Goal: Book appointment/travel/reservation

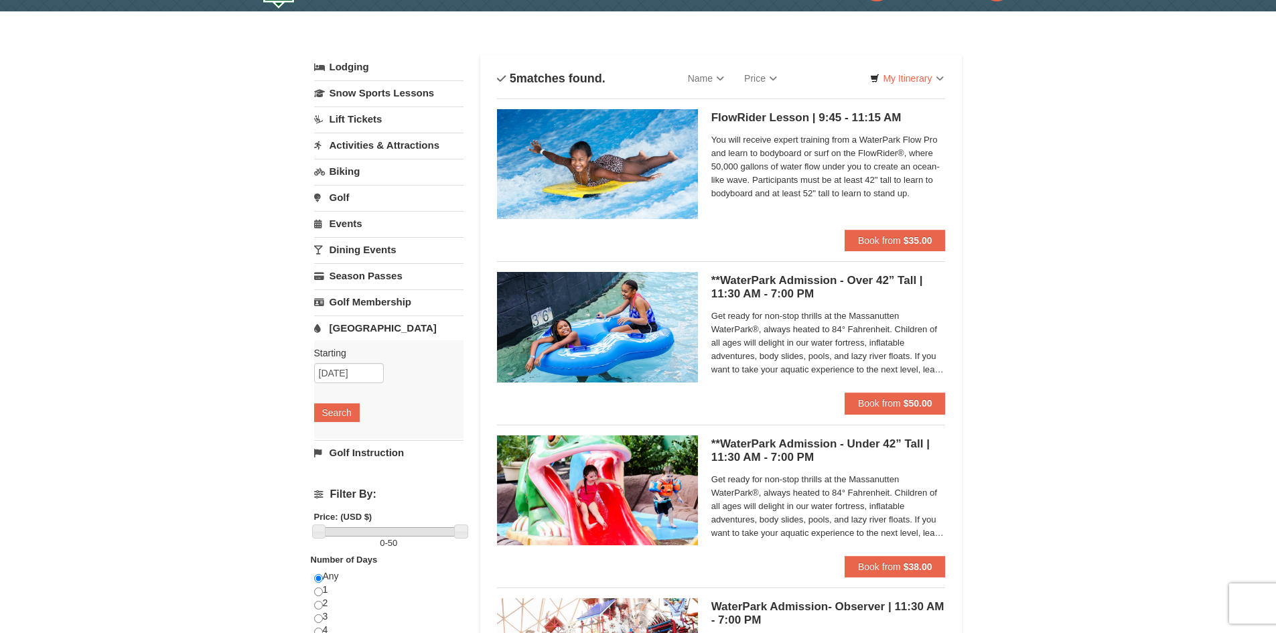
scroll to position [67, 0]
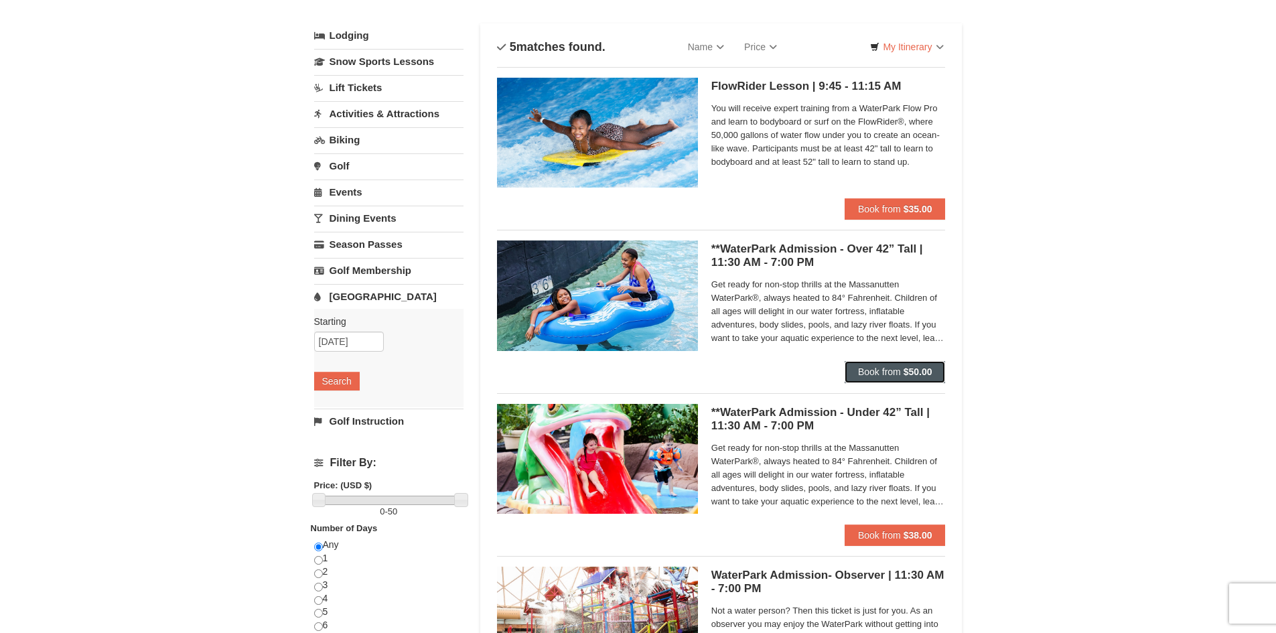
click at [885, 370] on span "Book from" at bounding box center [879, 371] width 43 height 11
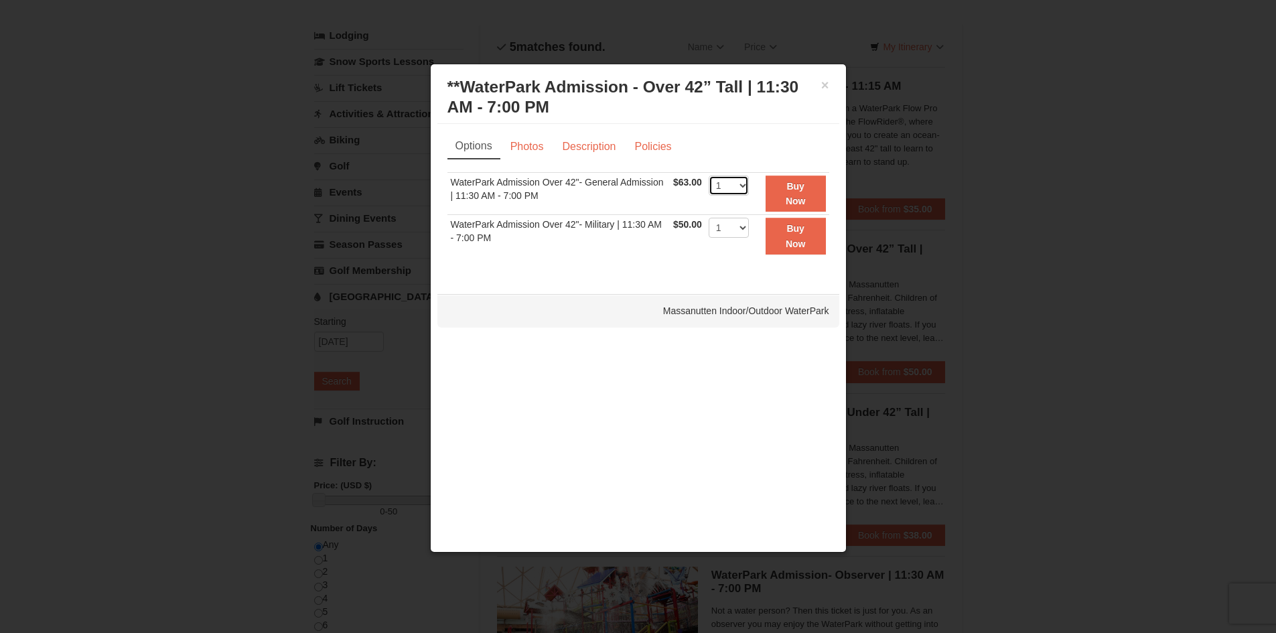
click at [737, 186] on select "1 2 3 4 5 6 7 8 9 10 11 12 13 14 15 16 17 18 19 20 21 22" at bounding box center [729, 185] width 40 height 20
click at [709, 175] on select "1 2 3 4 5 6 7 8 9 10 11 12 13 14 15 16 17 18 19 20 21 22" at bounding box center [729, 185] width 40 height 20
click at [746, 185] on select "1 2 3 4 5 6 7 8 9 10 11 12 13 14 15 16 17 18 19 20 21 22" at bounding box center [729, 185] width 40 height 20
select select "4"
click at [709, 175] on select "1 2 3 4 5 6 7 8 9 10 11 12 13 14 15 16 17 18 19 20 21 22" at bounding box center [729, 185] width 40 height 20
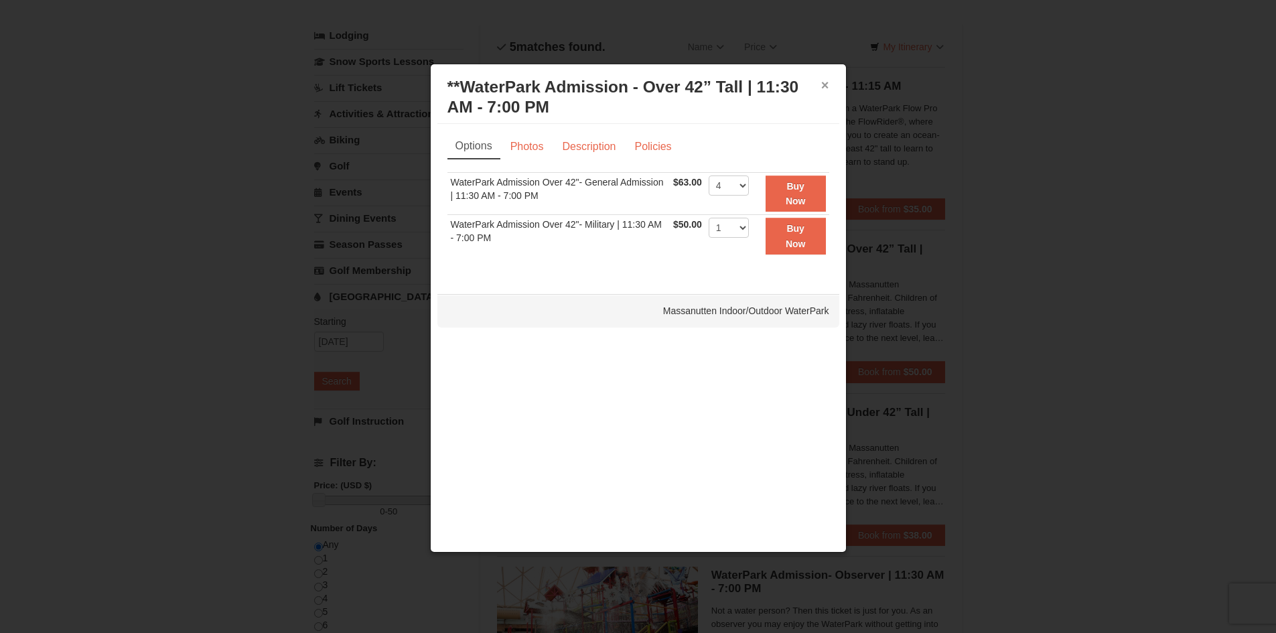
click at [823, 81] on button "×" at bounding box center [825, 84] width 8 height 13
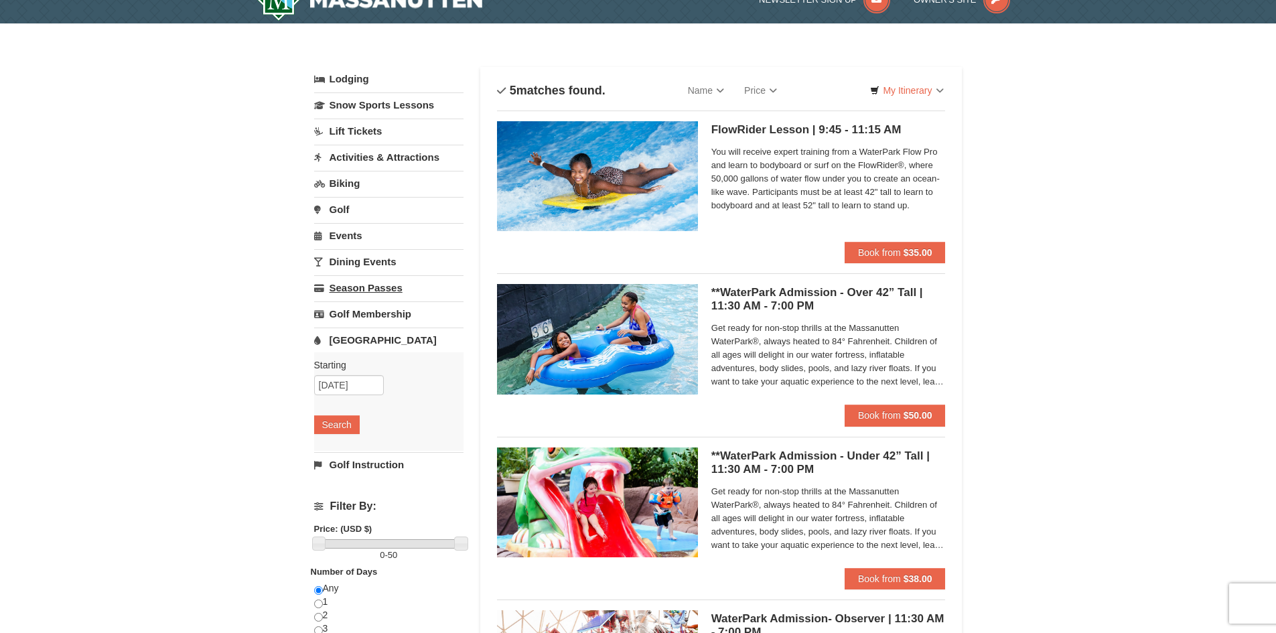
scroll to position [0, 0]
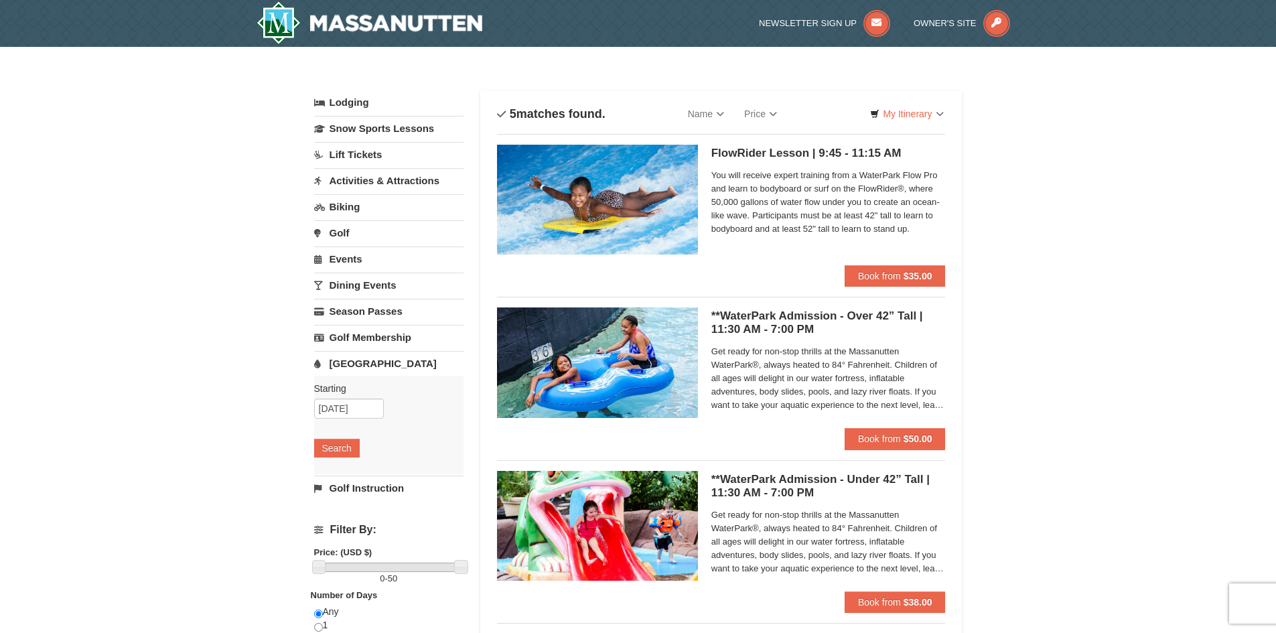
click at [338, 102] on link "Lodging" at bounding box center [388, 102] width 149 height 24
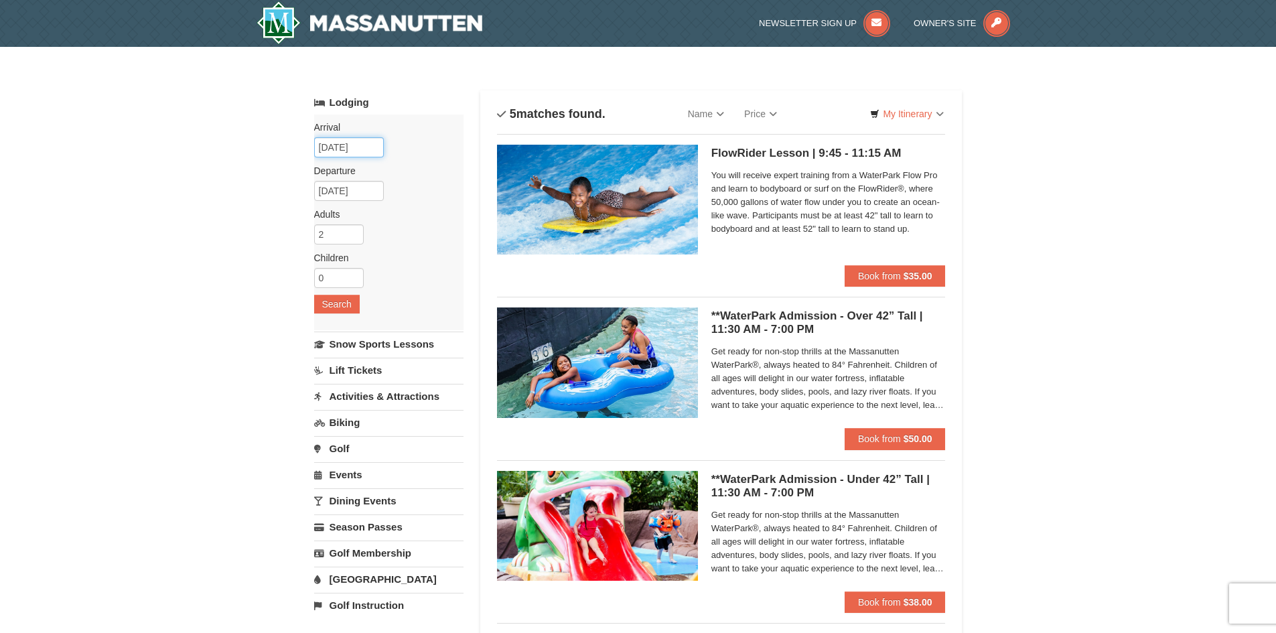
click at [350, 150] on input "10/11/2025" at bounding box center [349, 147] width 70 height 20
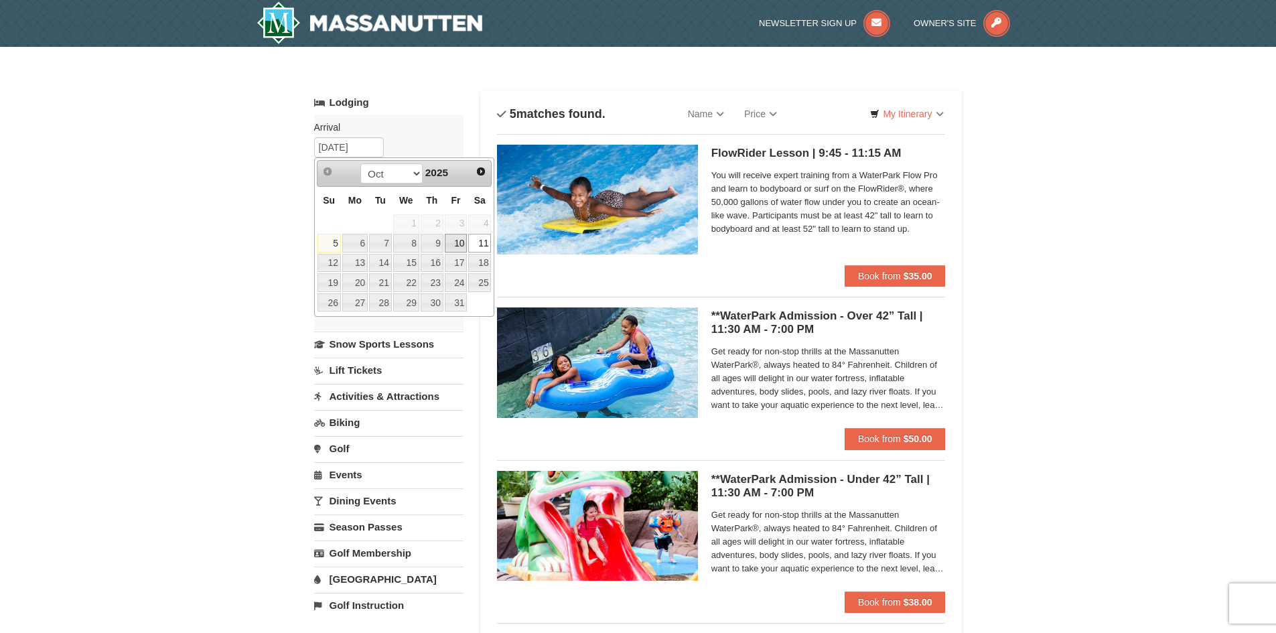
click at [459, 248] on link "10" at bounding box center [456, 243] width 23 height 19
type input "[DATE]"
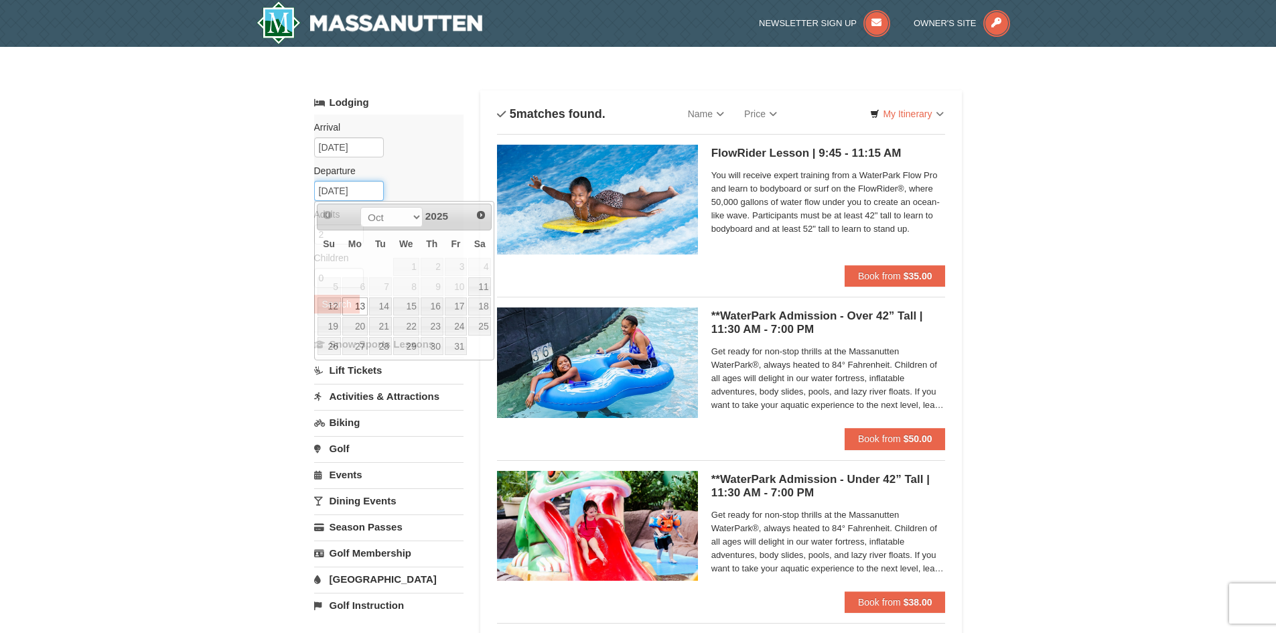
click at [351, 189] on input "[DATE]" at bounding box center [349, 191] width 70 height 20
click at [326, 310] on link "12" at bounding box center [328, 306] width 23 height 19
type input "[DATE]"
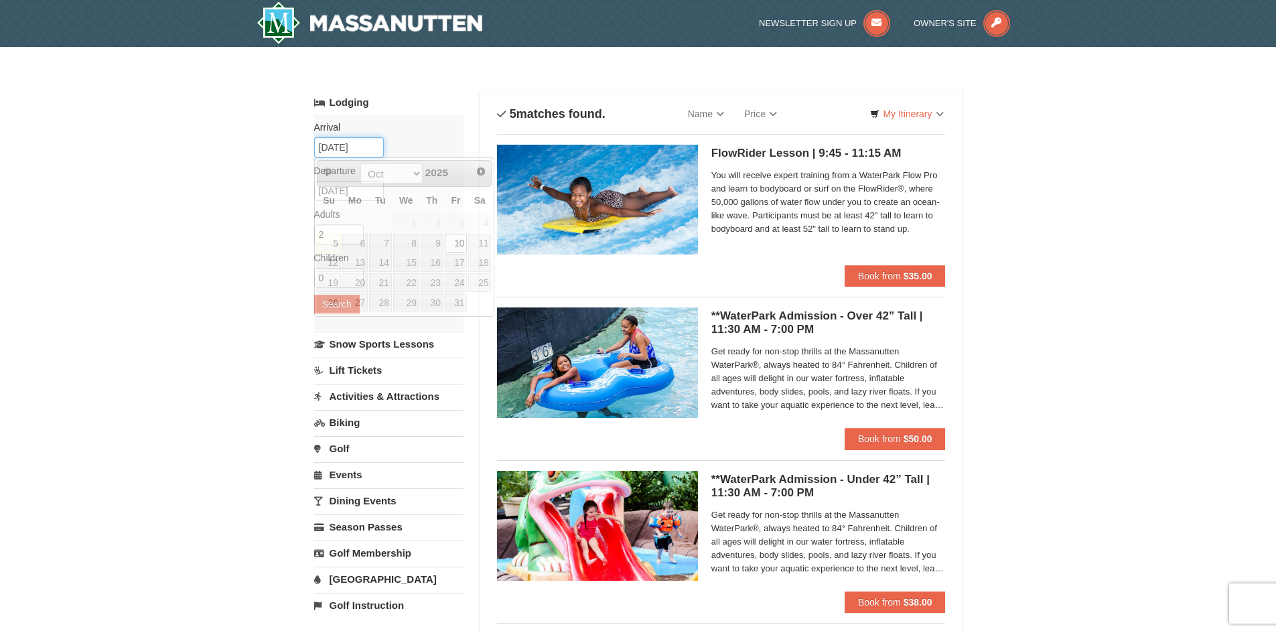
click at [342, 149] on input "[DATE]" at bounding box center [349, 147] width 70 height 20
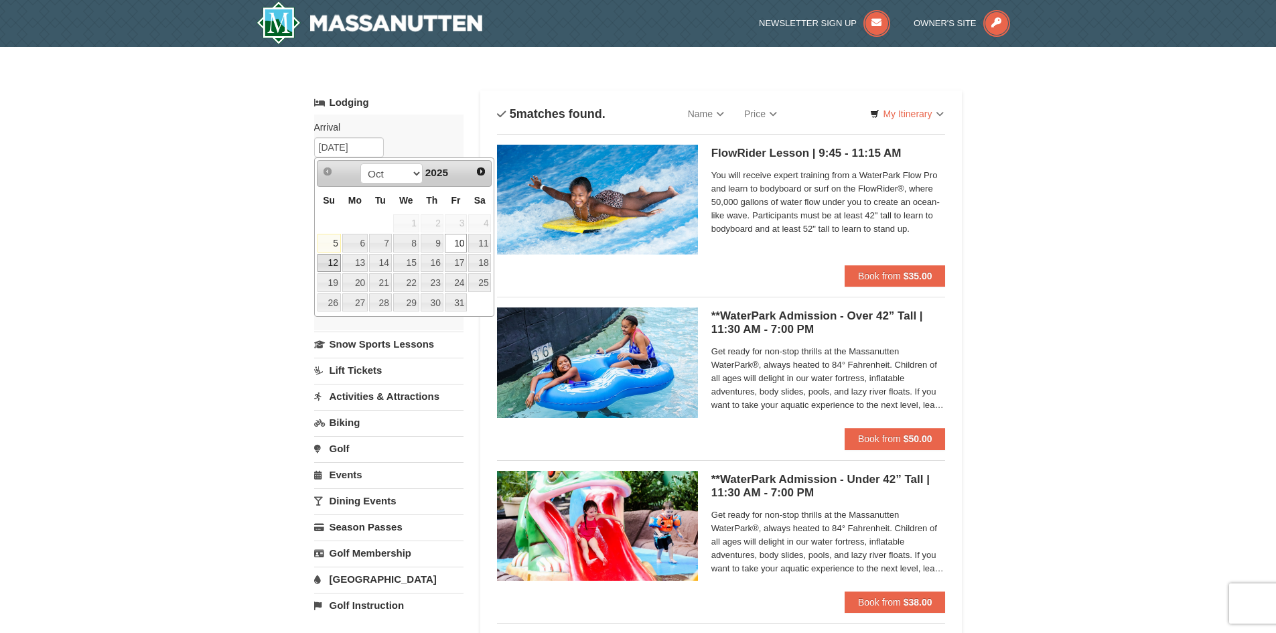
click at [325, 262] on link "12" at bounding box center [328, 263] width 23 height 19
type input "[DATE]"
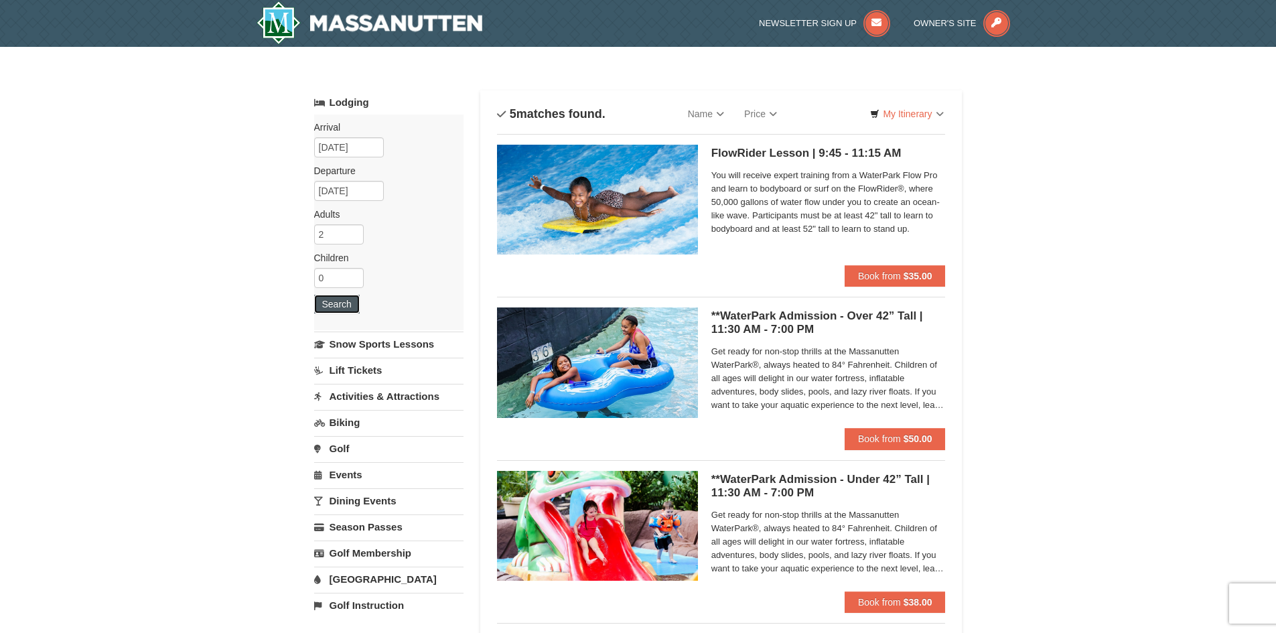
click at [321, 311] on button "Search" at bounding box center [337, 304] width 46 height 19
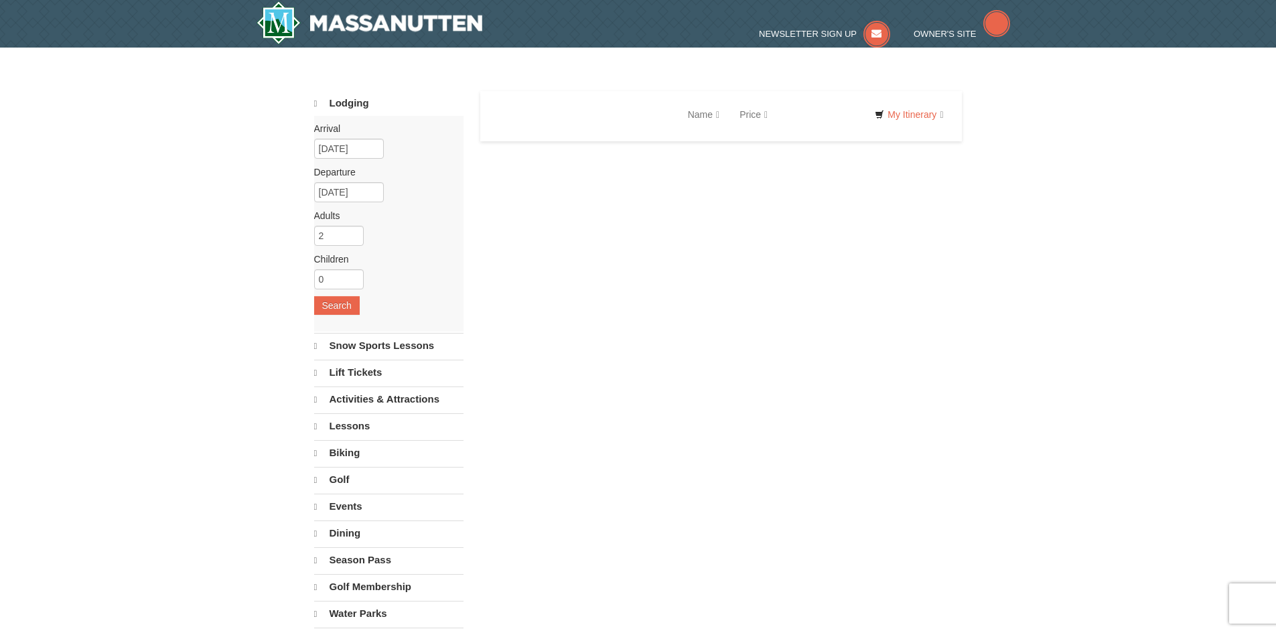
select select "10"
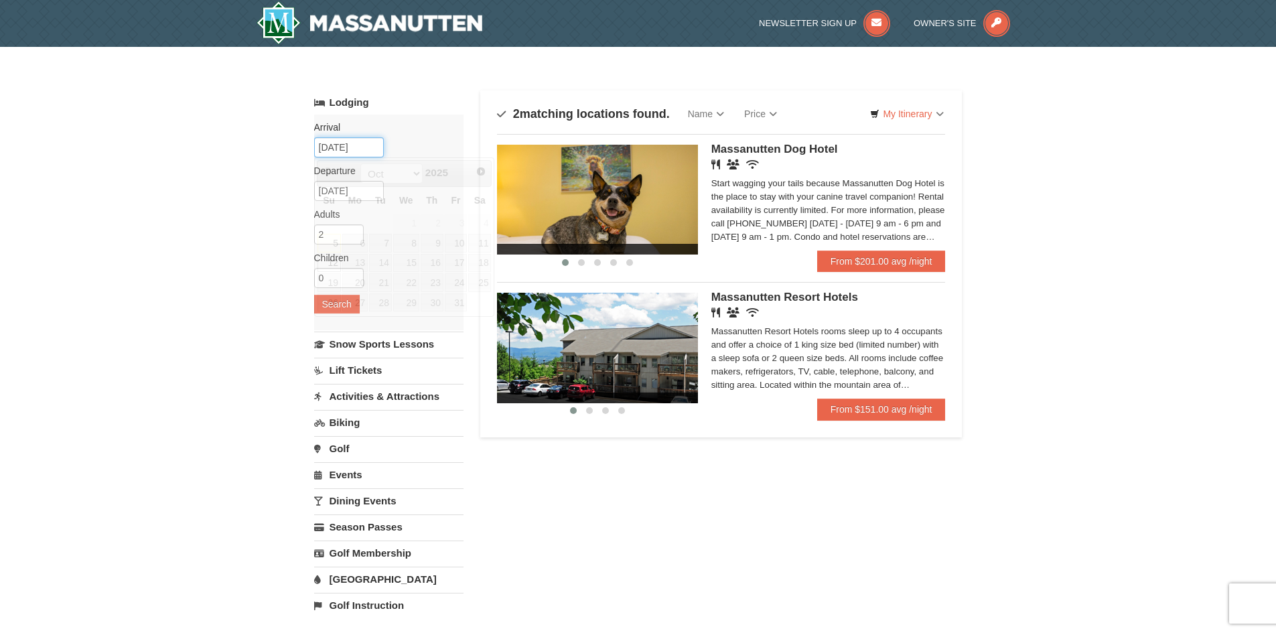
click at [356, 145] on input "[DATE]" at bounding box center [349, 147] width 70 height 20
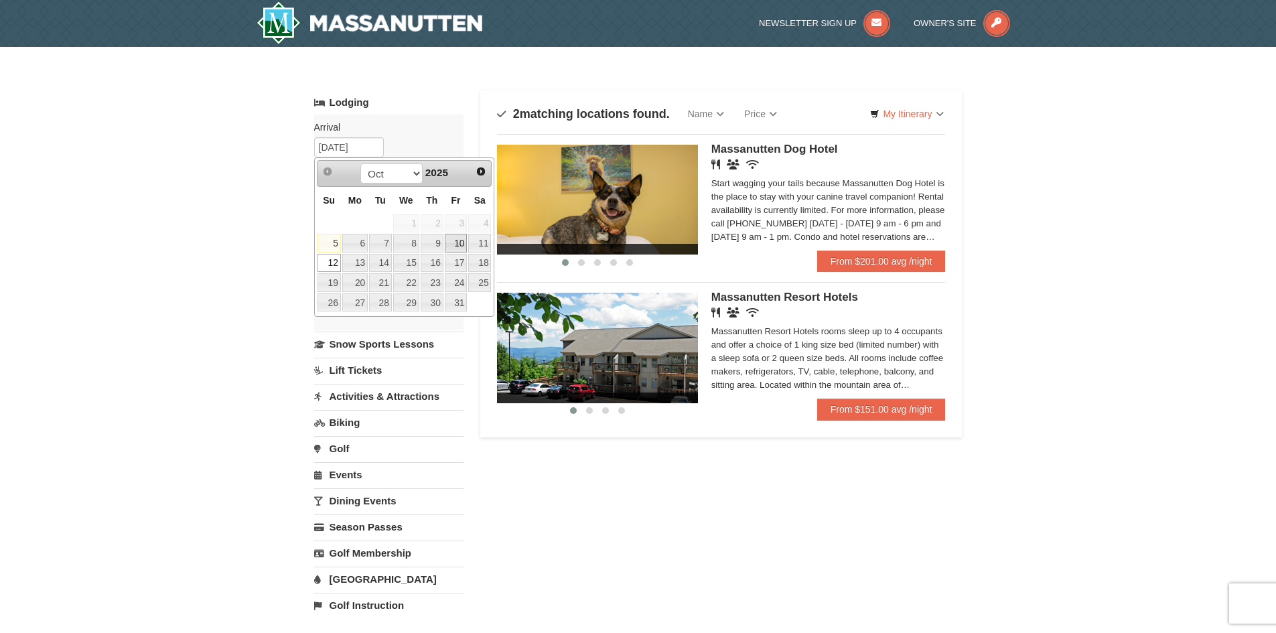
click at [454, 242] on link "10" at bounding box center [456, 243] width 23 height 19
type input "[DATE]"
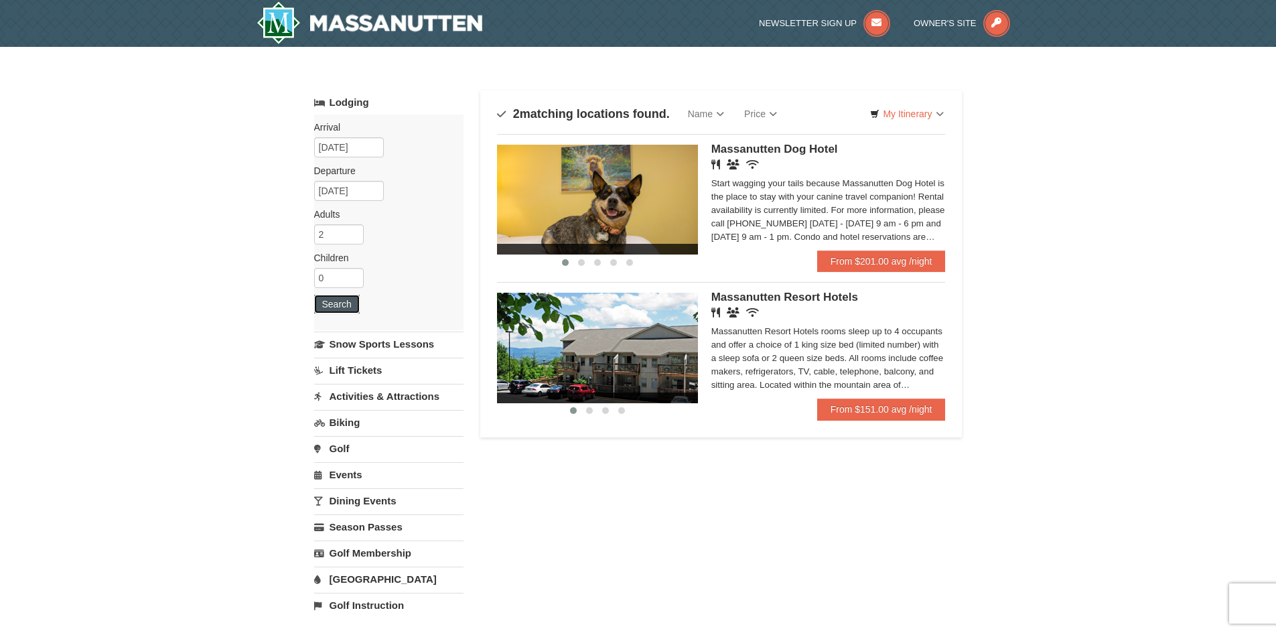
click at [330, 308] on button "Search" at bounding box center [337, 304] width 46 height 19
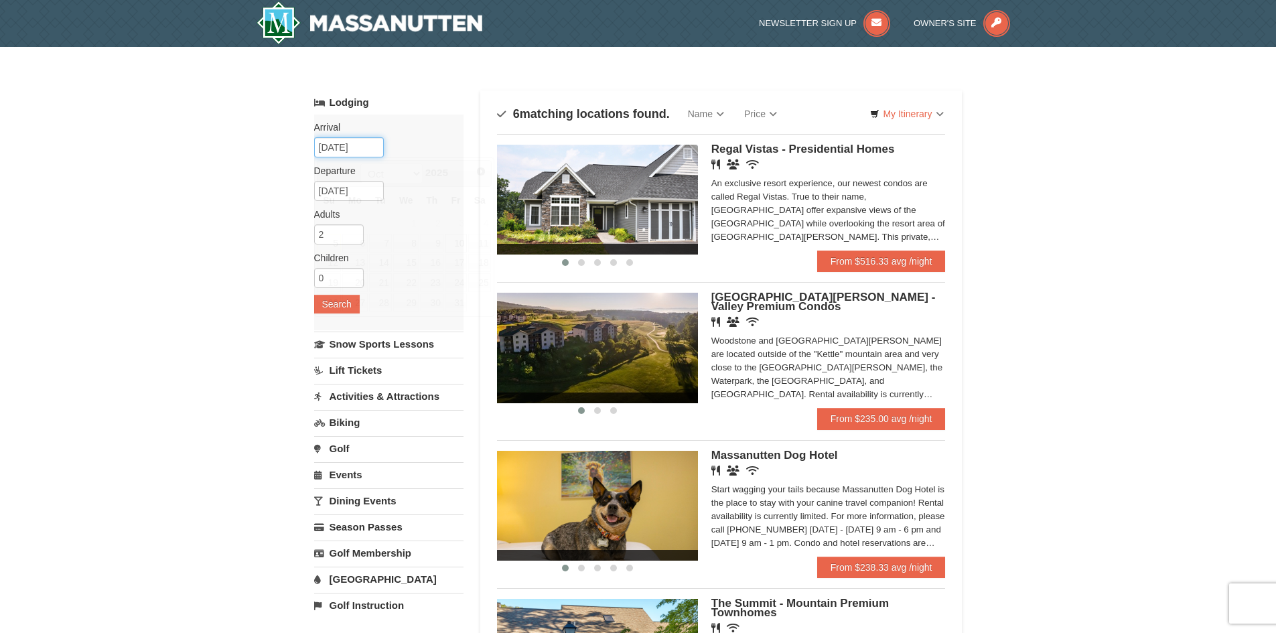
click at [356, 148] on input "[DATE]" at bounding box center [349, 147] width 70 height 20
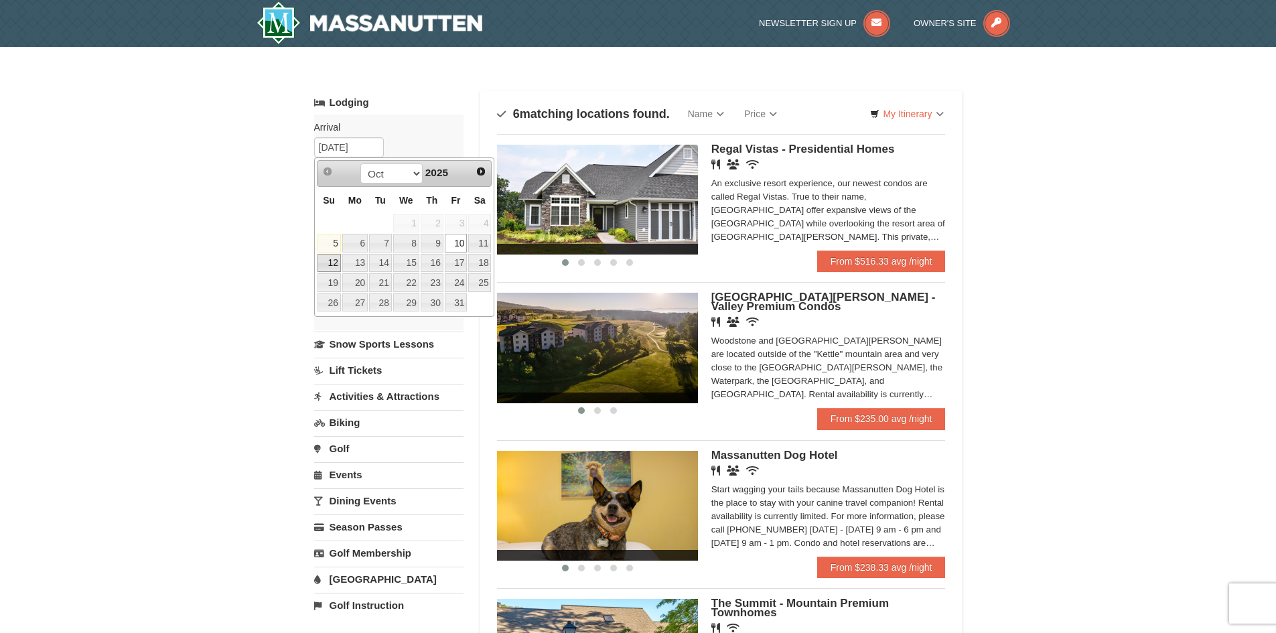
click at [332, 262] on link "12" at bounding box center [328, 263] width 23 height 19
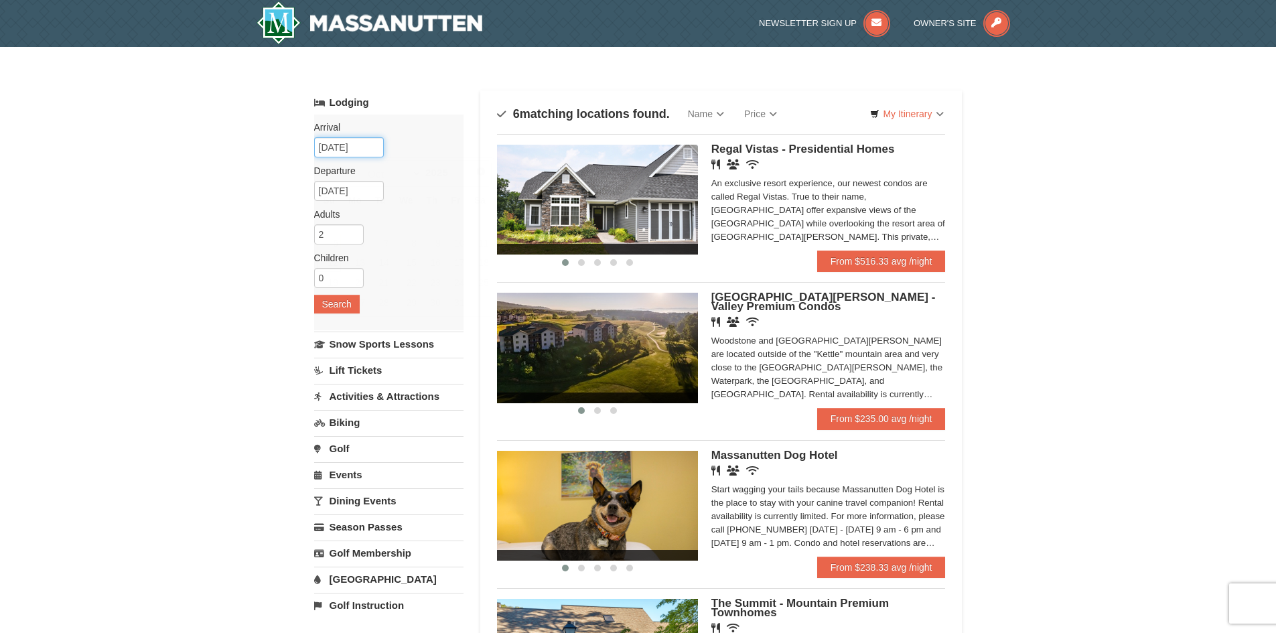
click at [356, 151] on input "[DATE]" at bounding box center [349, 147] width 70 height 20
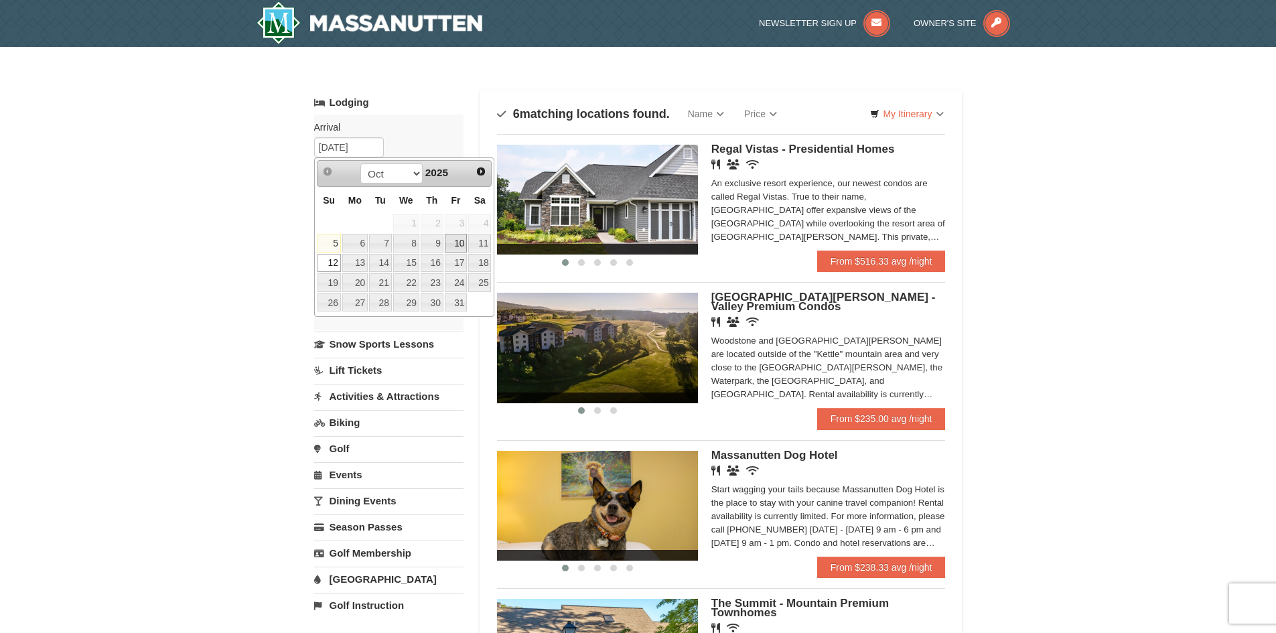
click at [454, 240] on link "10" at bounding box center [456, 243] width 23 height 19
type input "[DATE]"
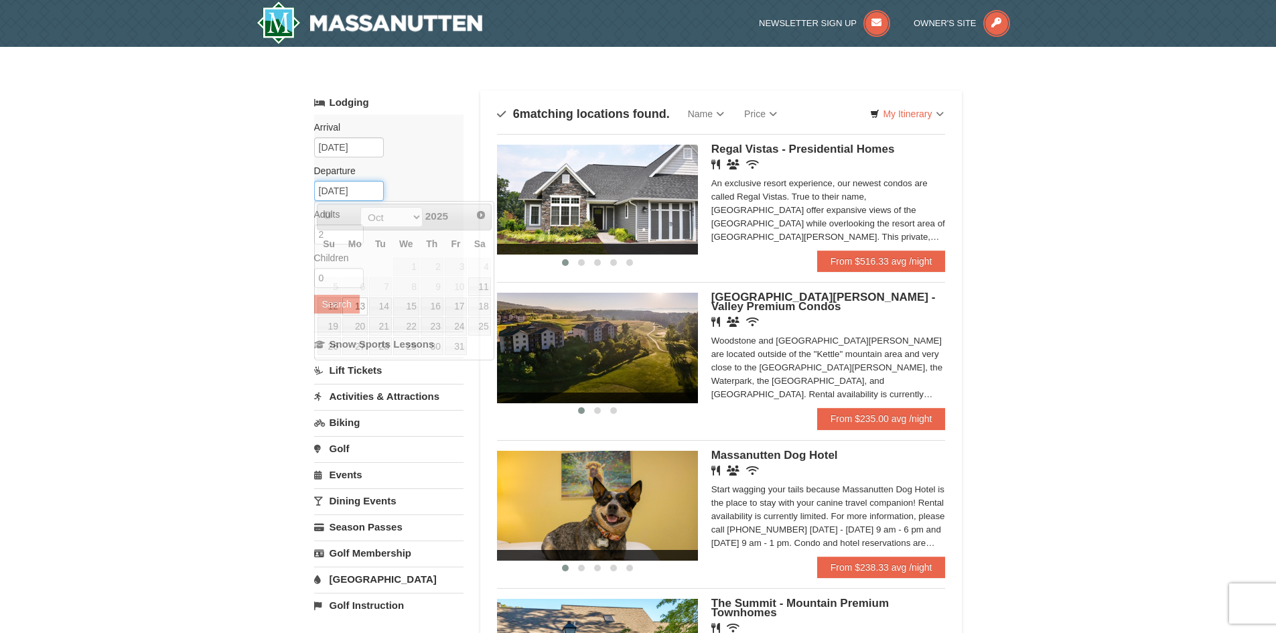
click at [351, 190] on input "[DATE]" at bounding box center [349, 191] width 70 height 20
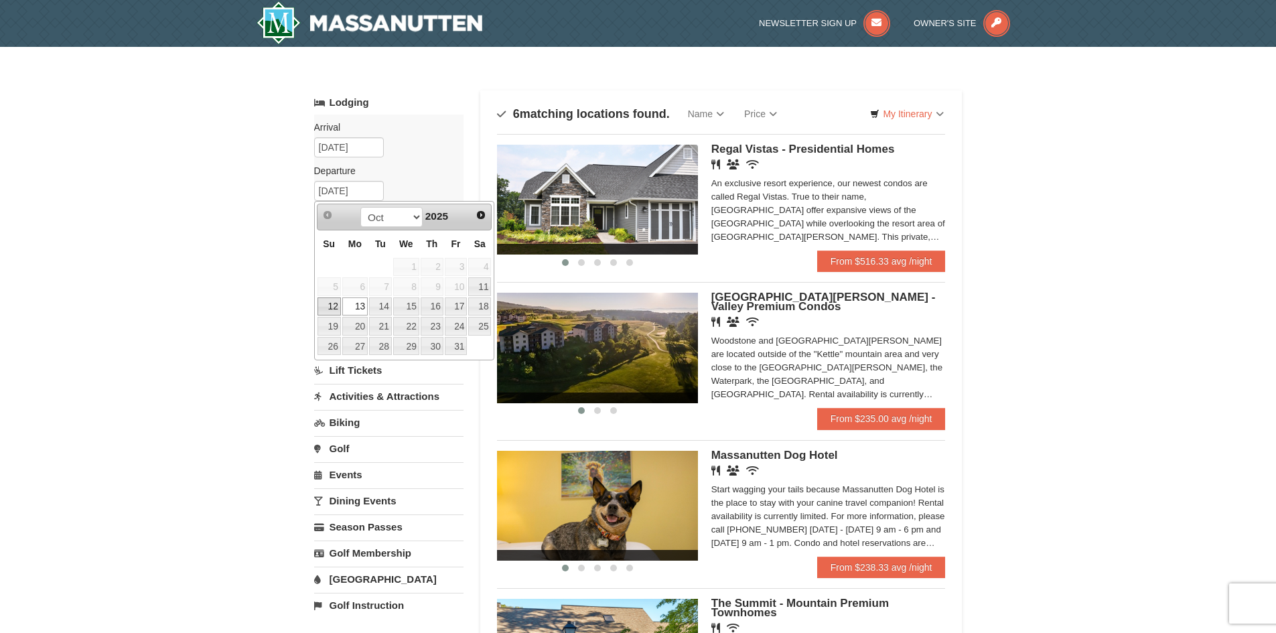
click at [333, 303] on link "12" at bounding box center [328, 306] width 23 height 19
type input "[DATE]"
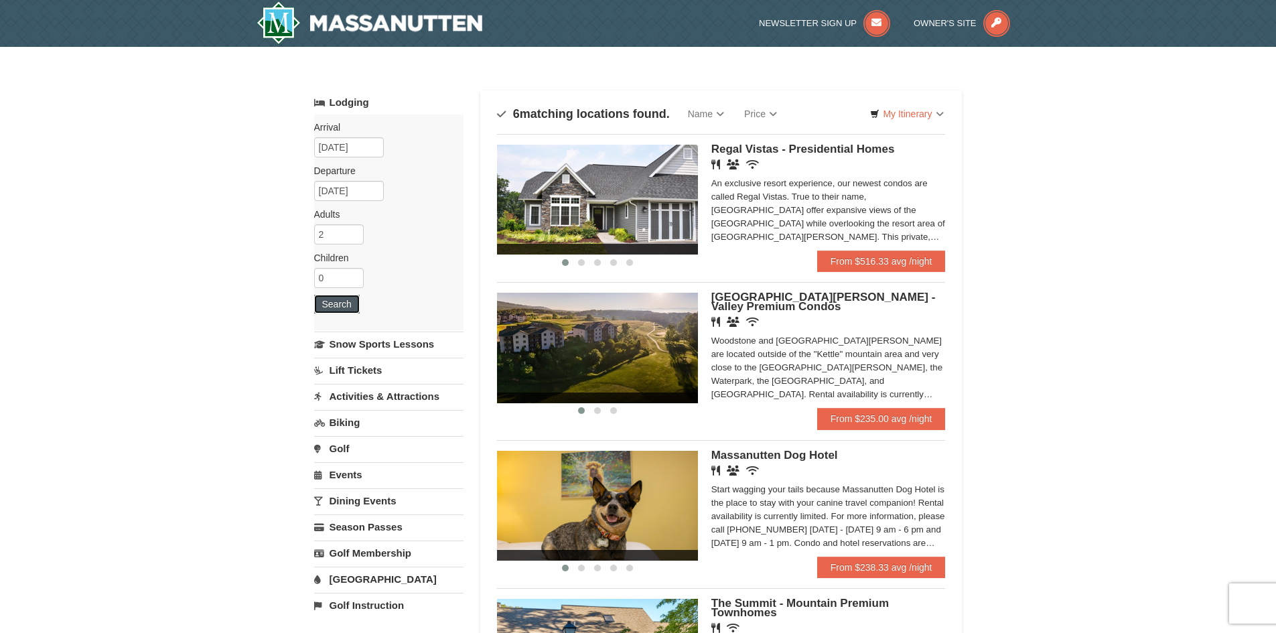
click at [327, 300] on button "Search" at bounding box center [337, 304] width 46 height 19
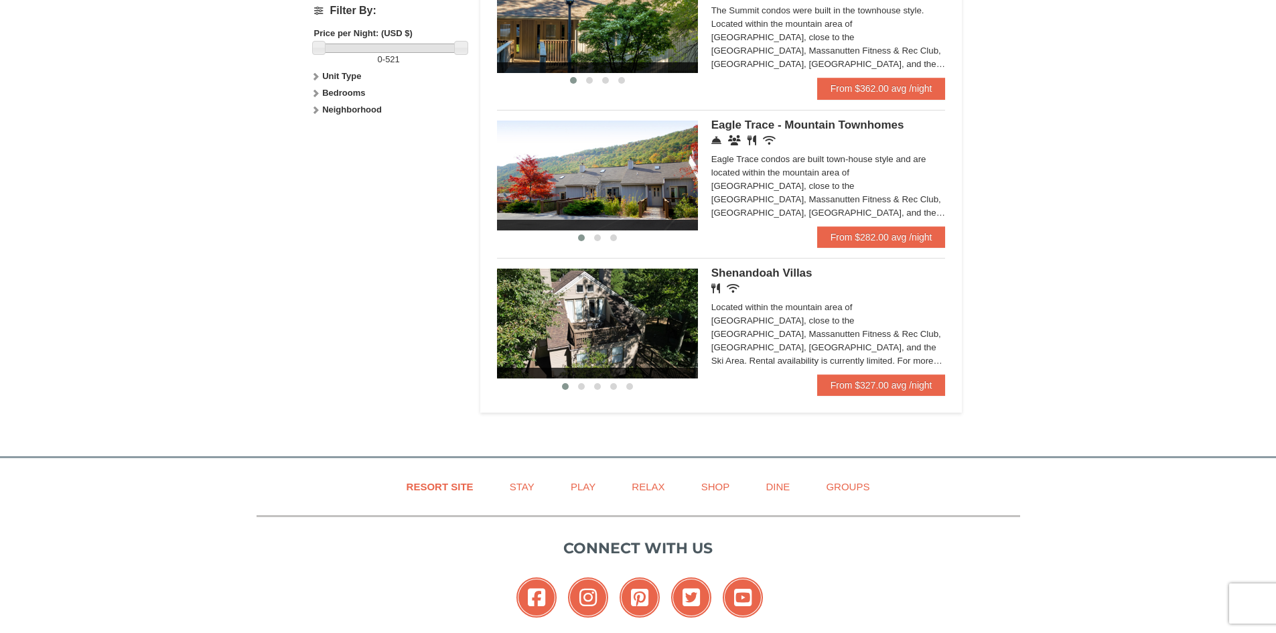
scroll to position [513, 0]
